Goal: Task Accomplishment & Management: Manage account settings

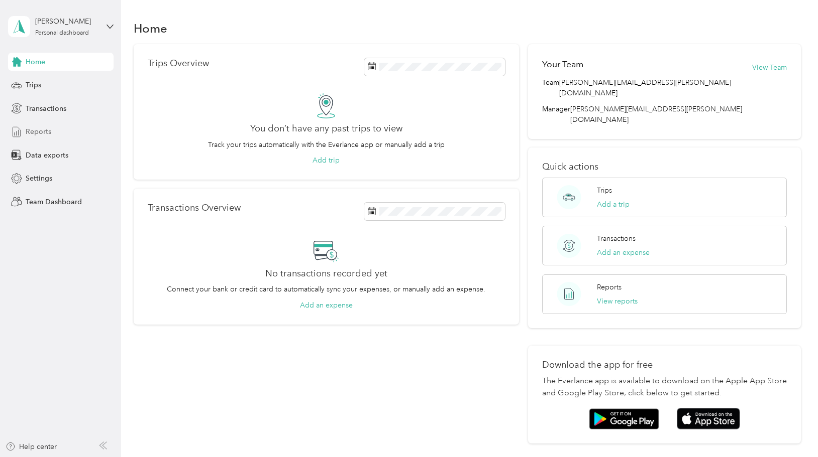
click at [39, 132] on span "Reports" at bounding box center [39, 132] width 26 height 11
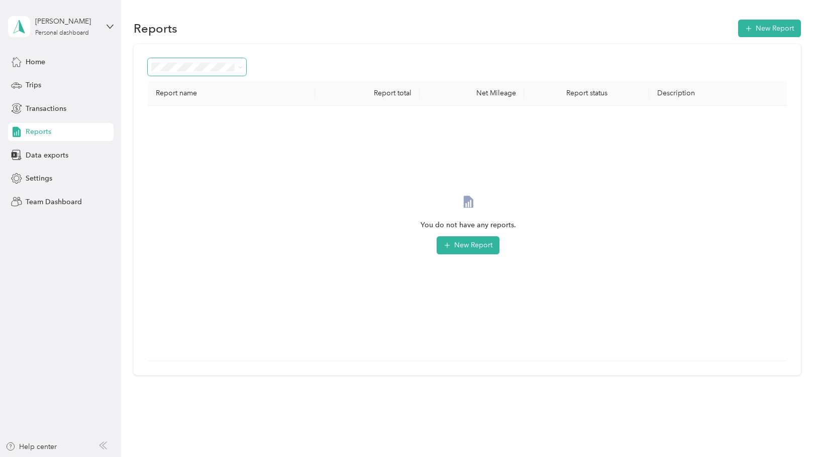
click at [237, 70] on span at bounding box center [239, 67] width 8 height 11
click at [244, 67] on span at bounding box center [197, 67] width 98 height 18
click at [241, 68] on icon at bounding box center [240, 67] width 3 height 2
click at [186, 119] on span "Needs approval" at bounding box center [180, 121] width 51 height 9
click at [44, 196] on div "Team Dashboard" at bounding box center [60, 202] width 105 height 18
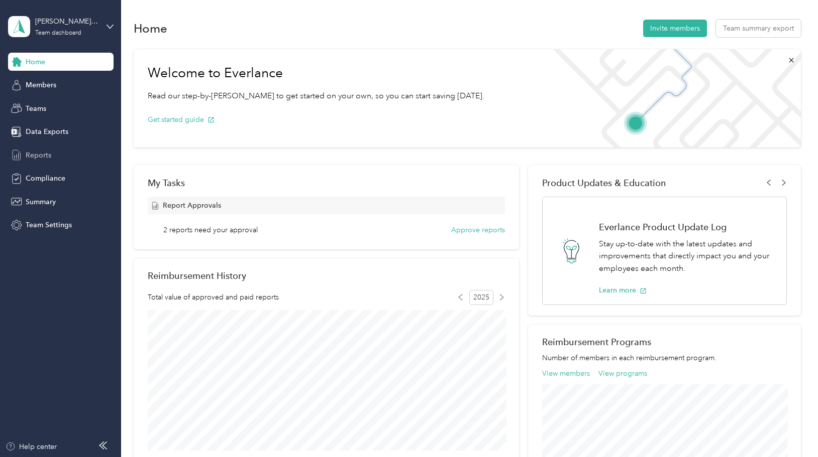
click at [40, 153] on span "Reports" at bounding box center [39, 155] width 26 height 11
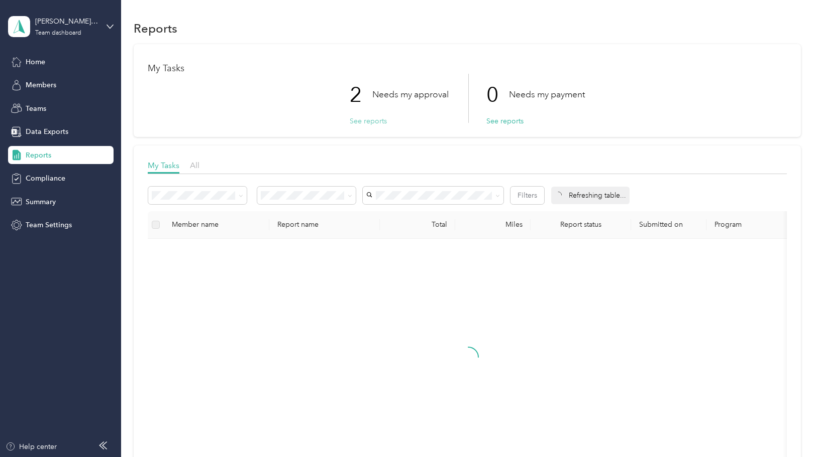
click at [363, 122] on button "See reports" at bounding box center [368, 121] width 37 height 11
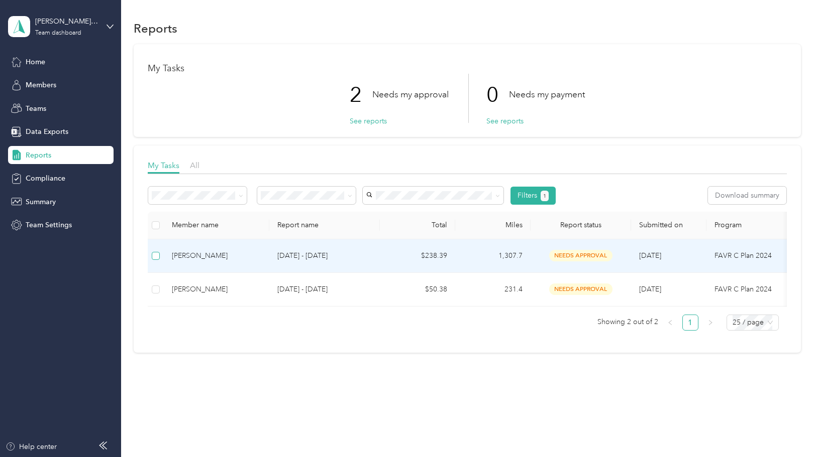
click at [156, 258] on span at bounding box center [156, 256] width 8 height 8
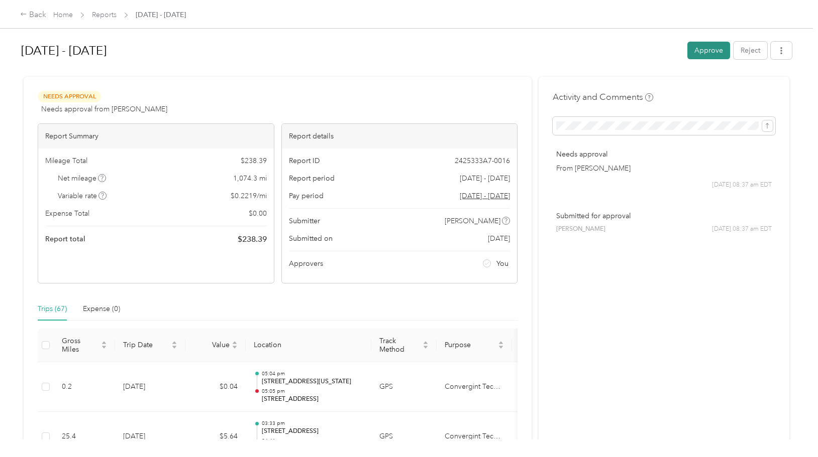
click at [703, 49] on button "Approve" at bounding box center [708, 51] width 43 height 18
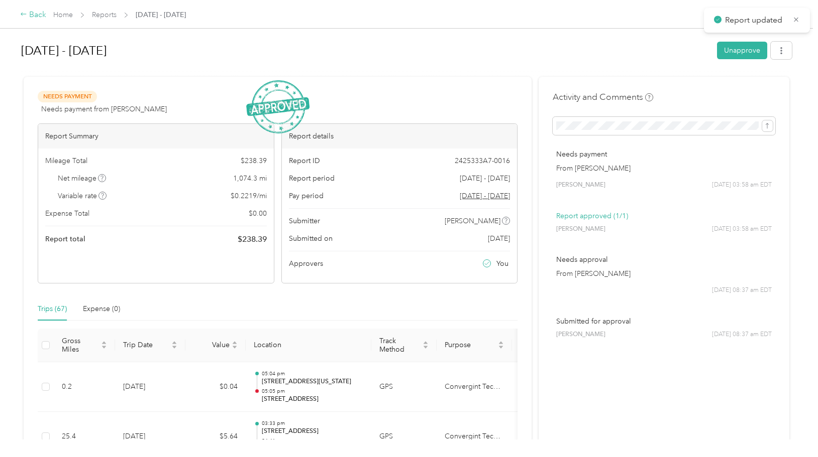
click at [34, 14] on div "Back" at bounding box center [33, 15] width 26 height 12
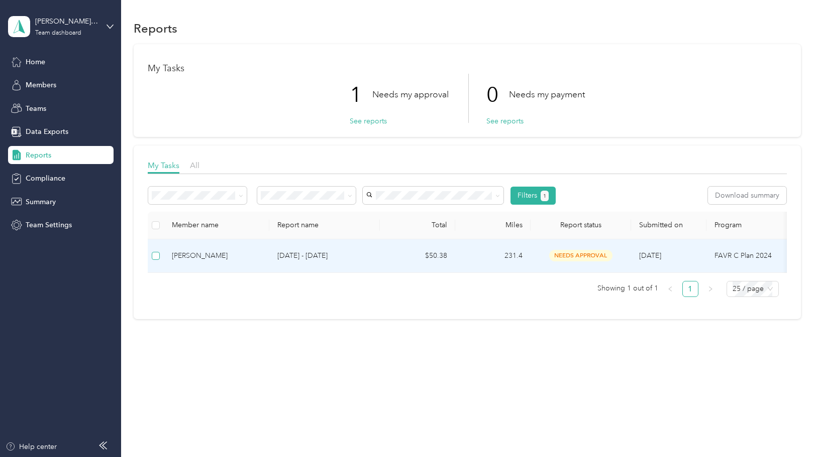
click at [157, 258] on span at bounding box center [156, 256] width 8 height 8
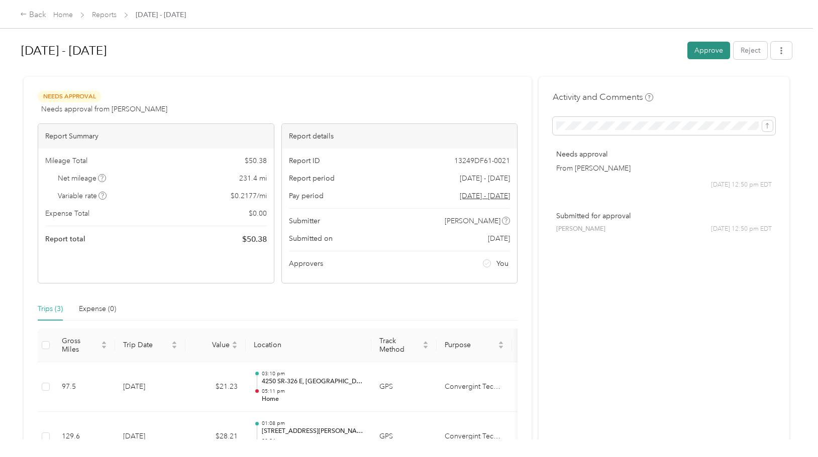
click at [704, 54] on button "Approve" at bounding box center [708, 51] width 43 height 18
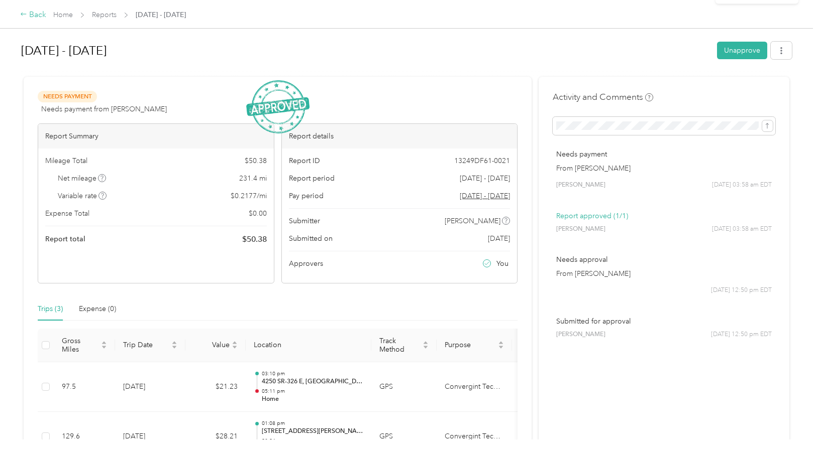
click at [36, 16] on div "Back" at bounding box center [33, 15] width 26 height 12
